Goal: Navigation & Orientation: Find specific page/section

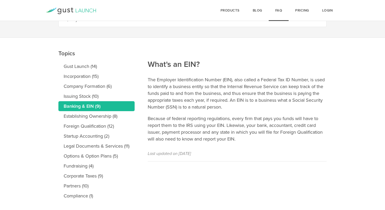
scroll to position [34, 0]
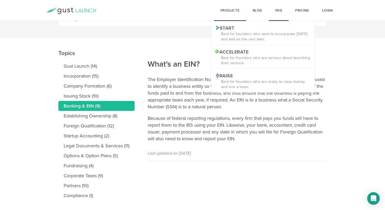
click at [231, 10] on div "products Start Logo START Best for founders who want to incorporate [DATE] and …" at bounding box center [230, 10] width 32 height 21
click at [227, 34] on p "Best for founders who want to incorporate [DATE] and add on the rest later." at bounding box center [263, 36] width 95 height 10
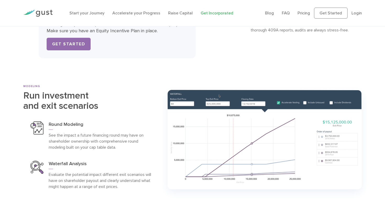
scroll to position [1876, 0]
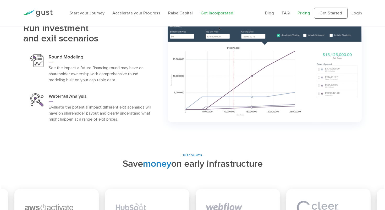
click at [307, 12] on link "Pricing" at bounding box center [304, 12] width 13 height 5
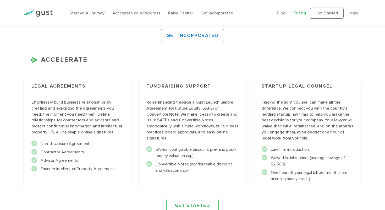
scroll to position [510, 0]
